Goal: Information Seeking & Learning: Learn about a topic

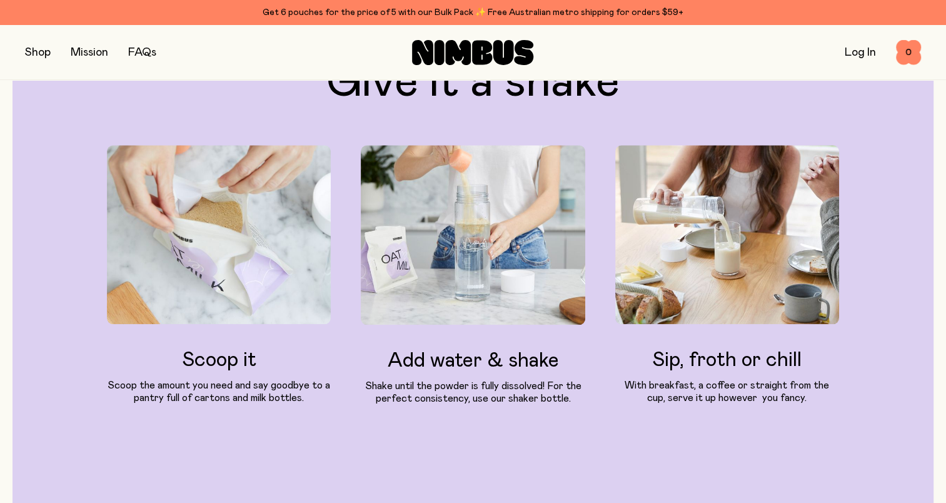
scroll to position [1188, 0]
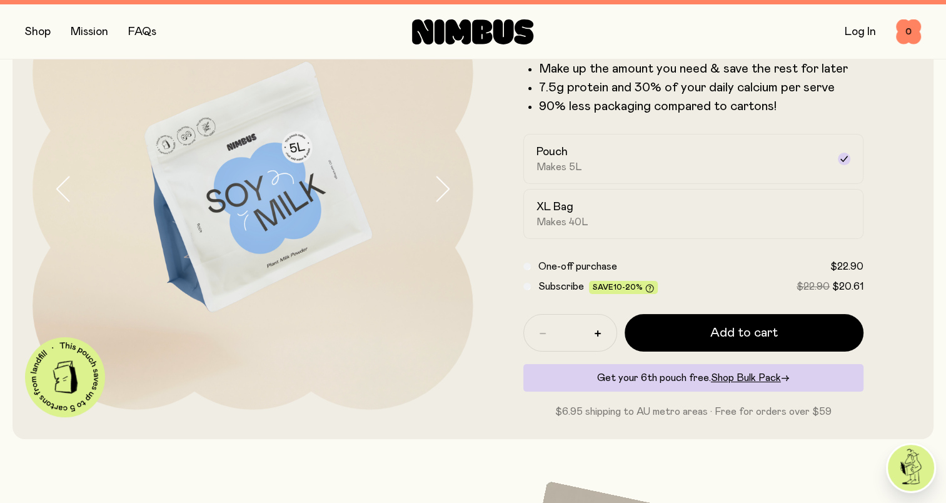
scroll to position [136, 0]
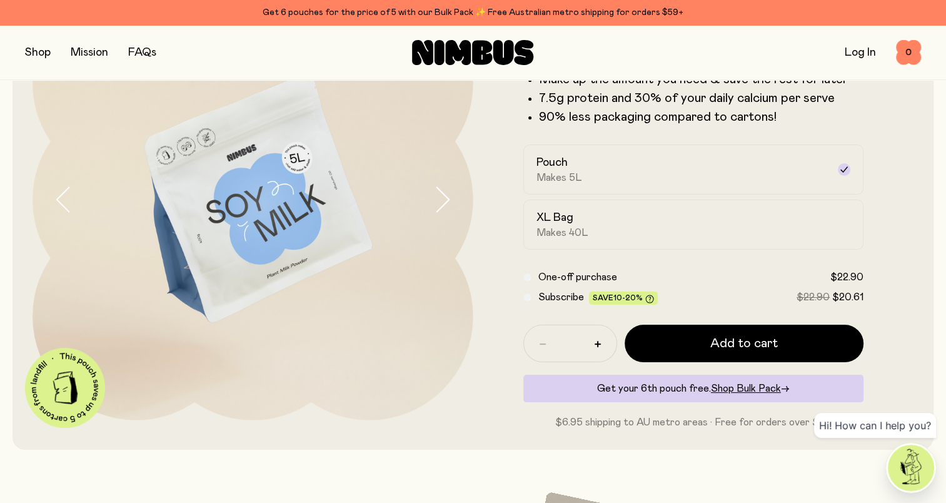
click at [450, 193] on button "button" at bounding box center [453, 199] width 40 height 441
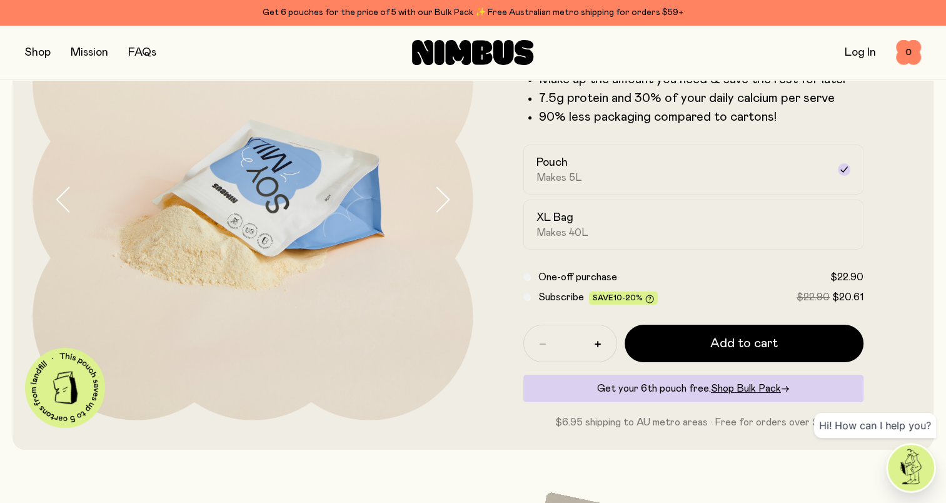
click at [450, 193] on icon "button" at bounding box center [442, 199] width 18 height 26
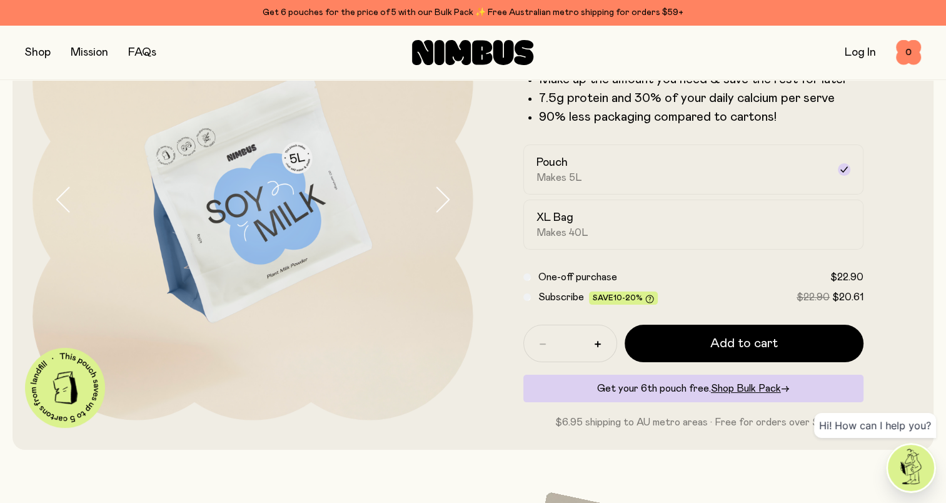
click at [450, 193] on icon "button" at bounding box center [442, 199] width 18 height 26
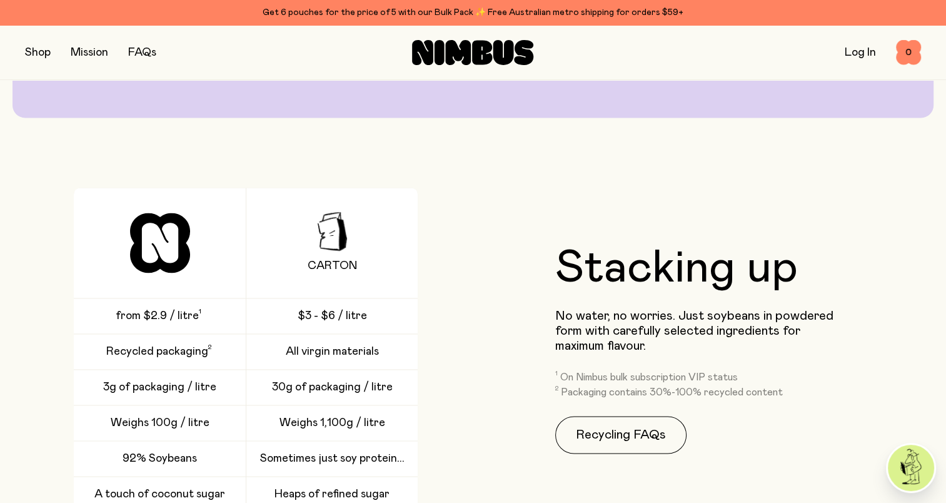
scroll to position [1761, 0]
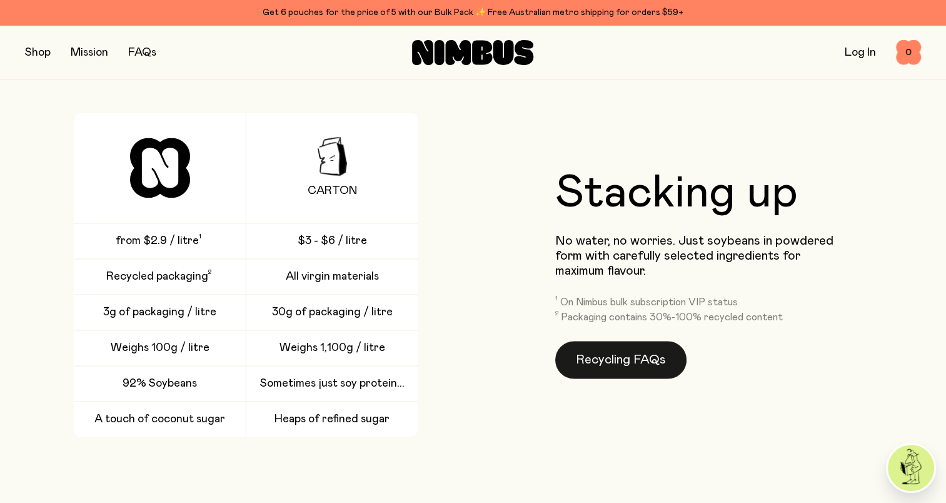
click at [576, 356] on link "Recycling FAQs" at bounding box center [620, 360] width 131 height 38
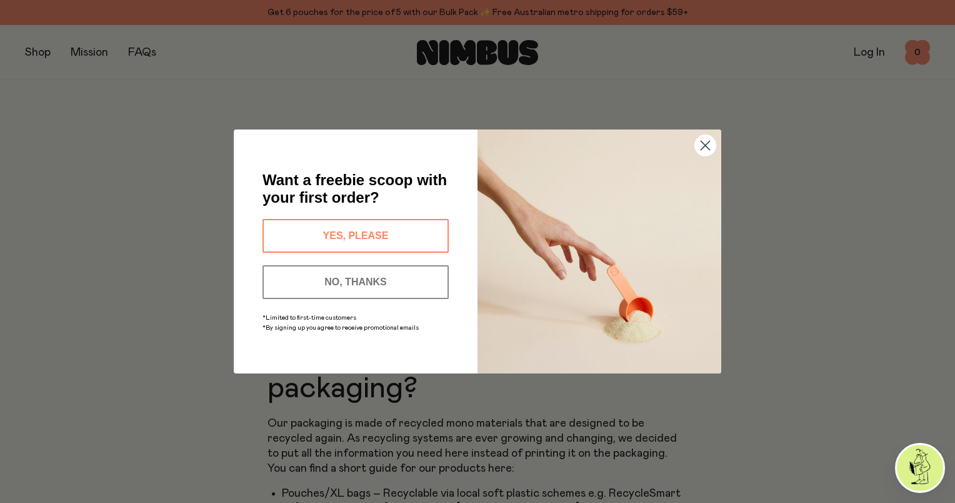
click at [712, 145] on circle "Close dialog" at bounding box center [705, 145] width 21 height 21
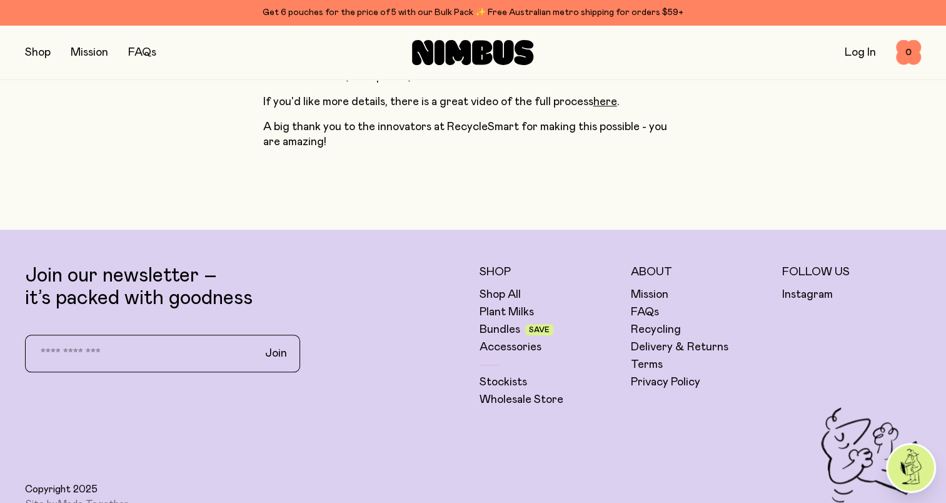
scroll to position [1125, 0]
